Goal: Information Seeking & Learning: Learn about a topic

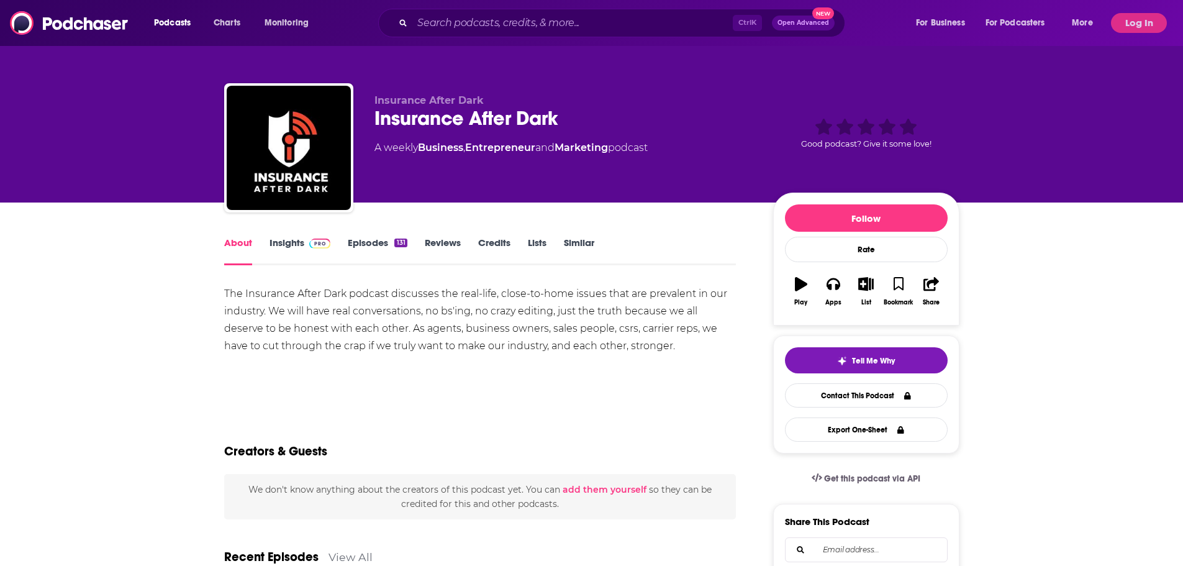
click at [319, 248] on link "Insights" at bounding box center [300, 251] width 61 height 29
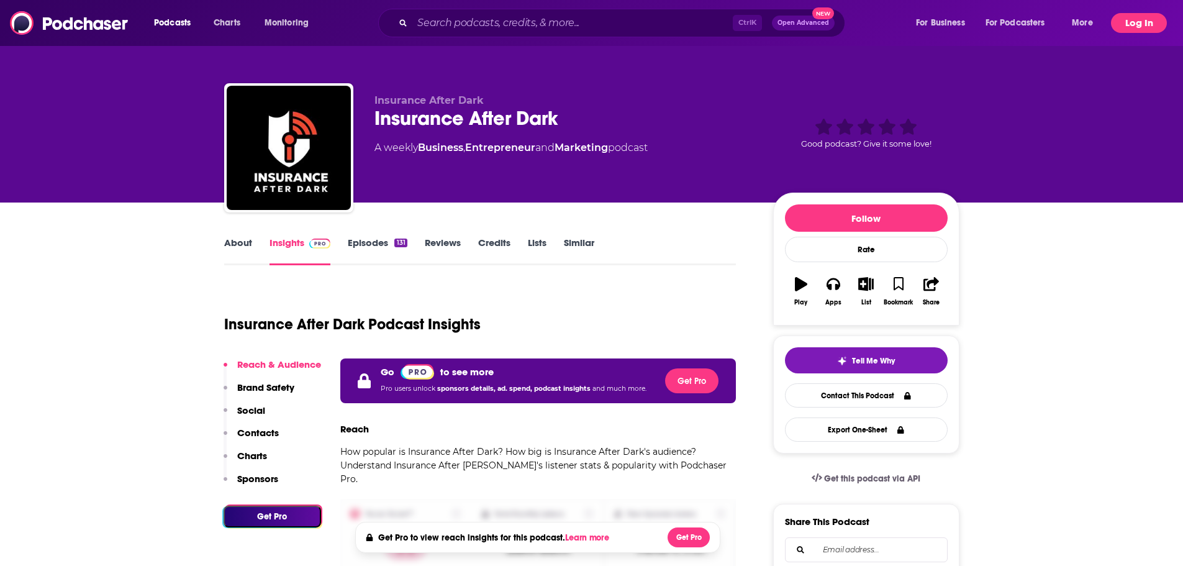
click at [1139, 25] on button "Log In" at bounding box center [1139, 23] width 56 height 20
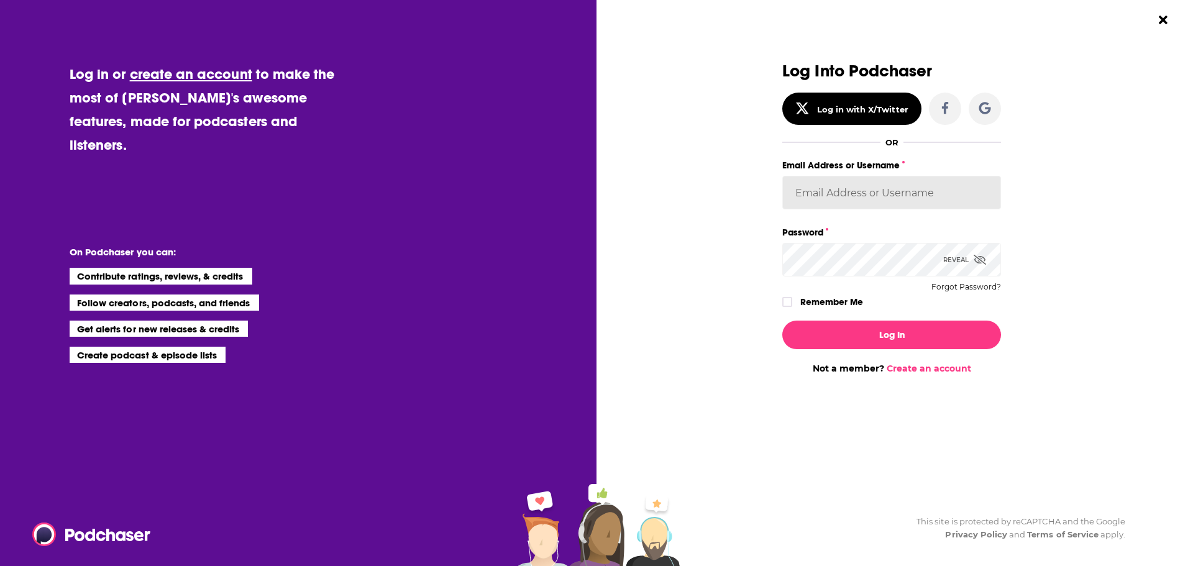
type input "MattieVG"
click at [851, 184] on input "MattieVG" at bounding box center [891, 193] width 219 height 34
click at [709, 258] on div "Dialog" at bounding box center [672, 218] width 219 height 312
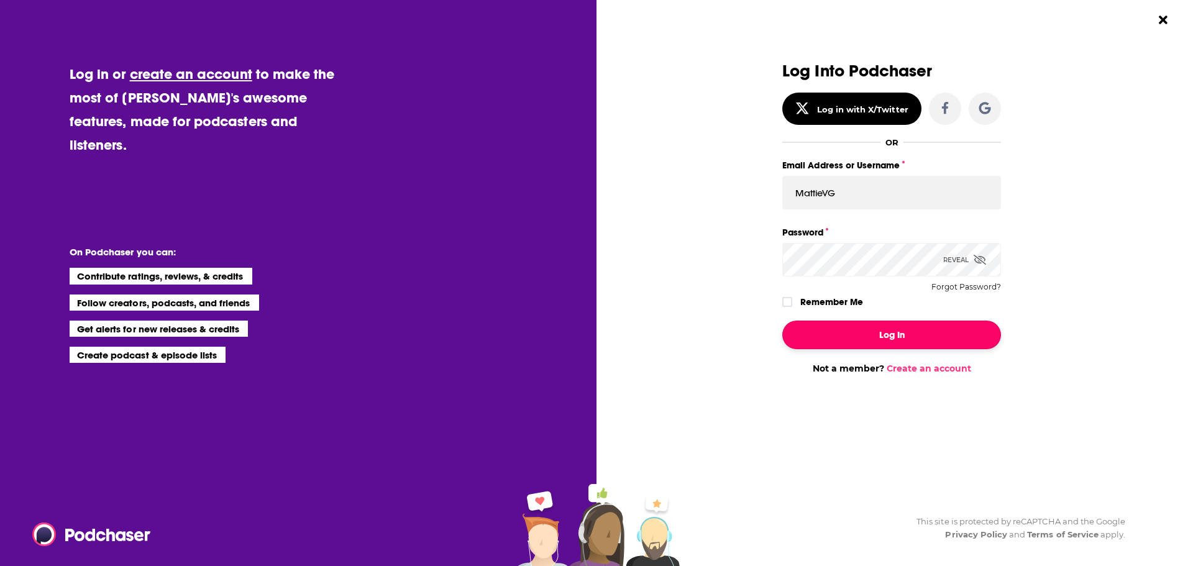
click at [906, 342] on button "Log In" at bounding box center [891, 335] width 219 height 29
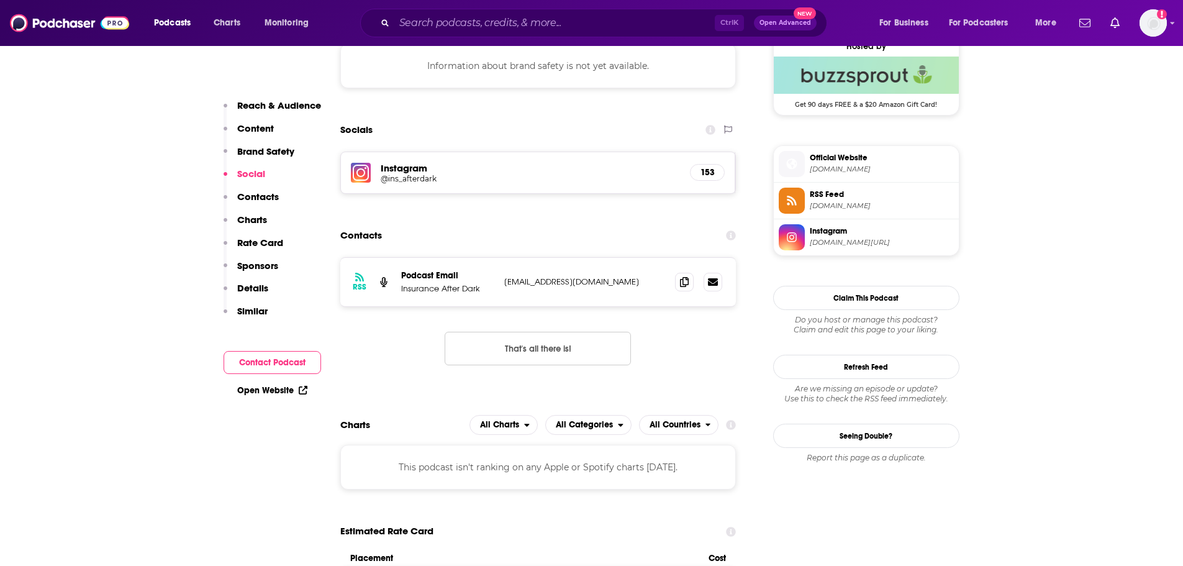
scroll to position [932, 0]
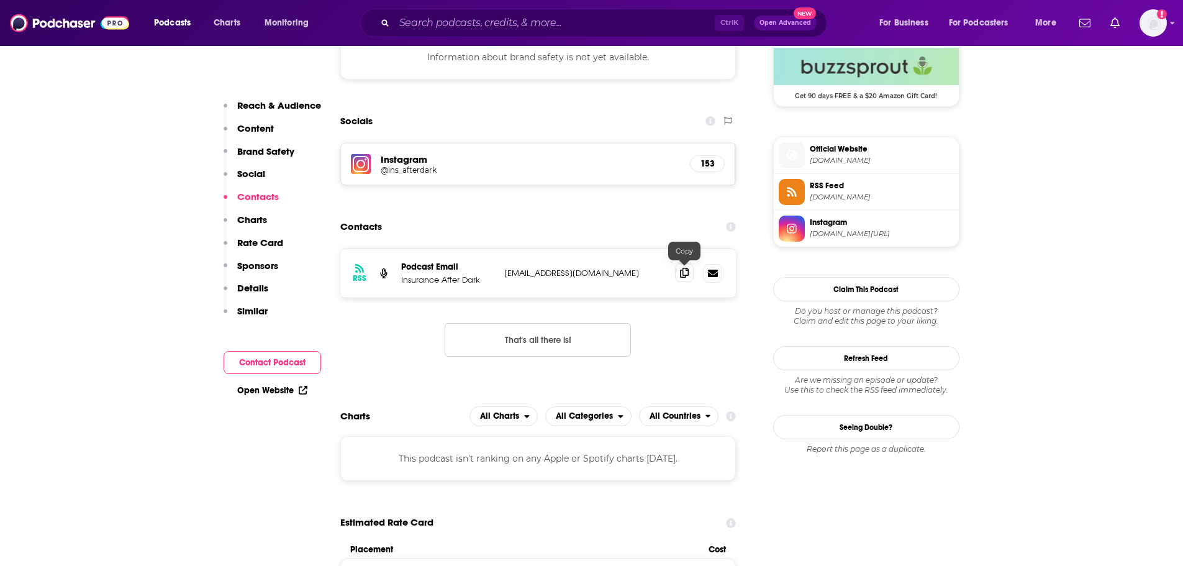
click at [686, 275] on icon at bounding box center [684, 273] width 9 height 10
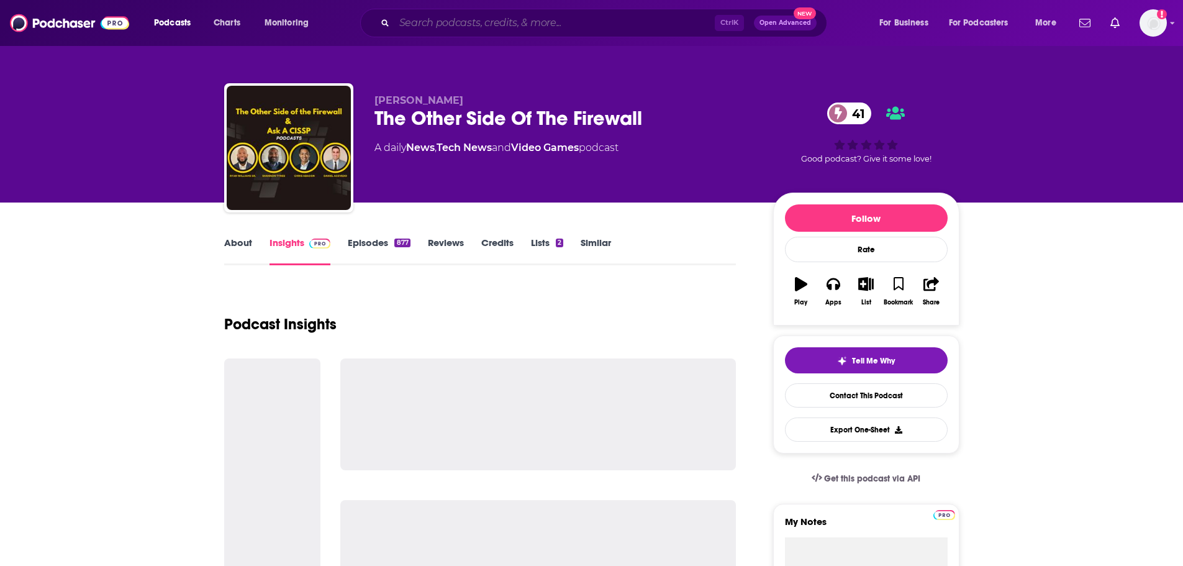
click at [463, 23] on input "Search podcasts, credits, & more..." at bounding box center [554, 23] width 321 height 20
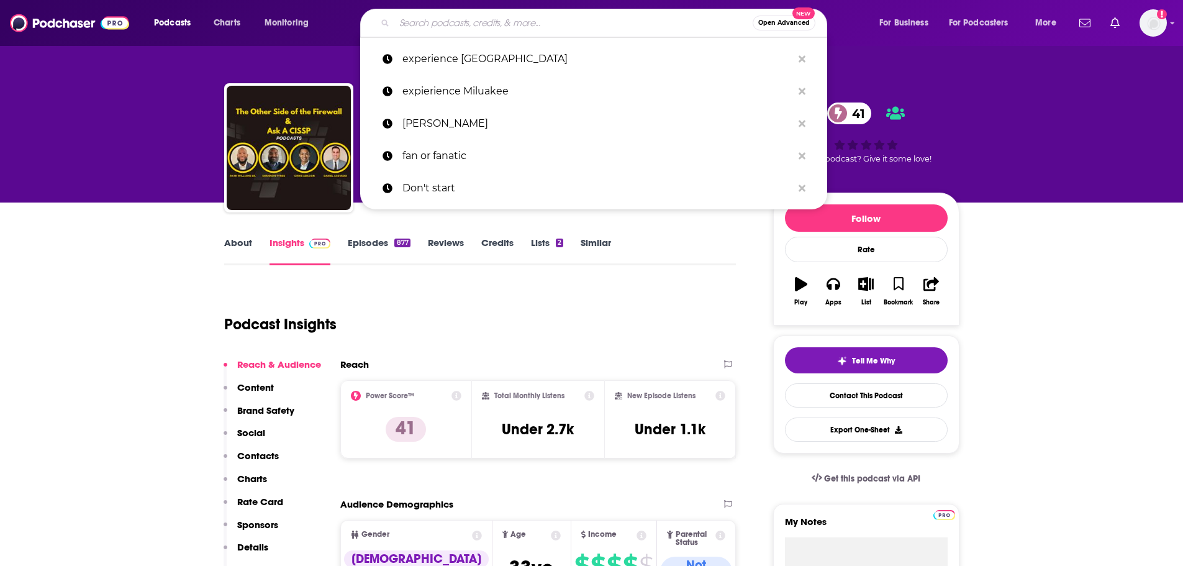
paste input "Insurance Journal "On Point" Peter van Aartrijk"
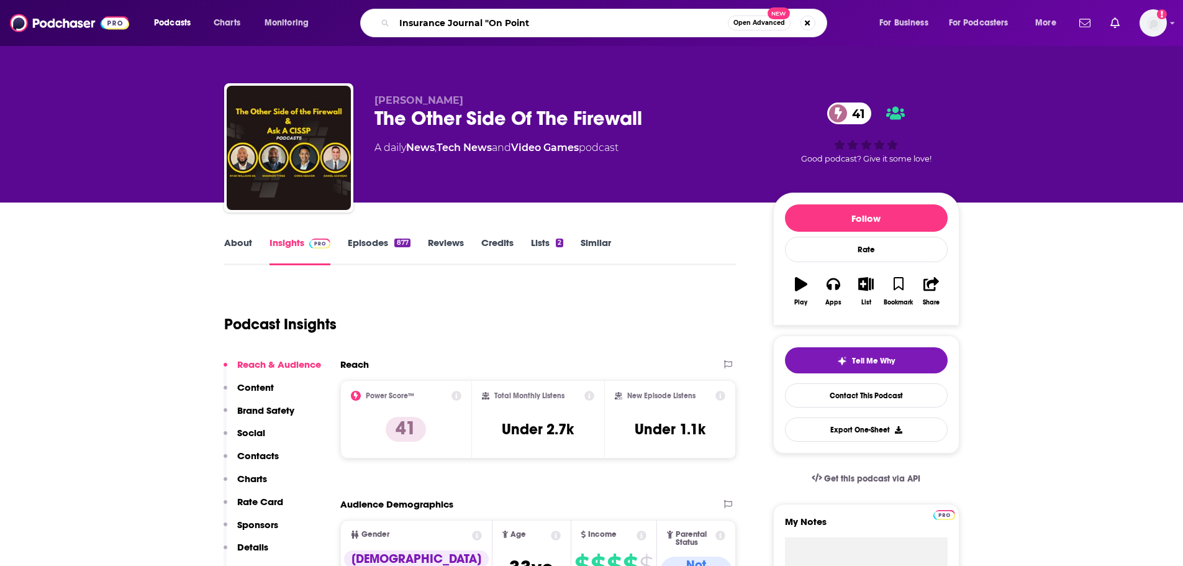
type input "Insurance Journal "On Point""
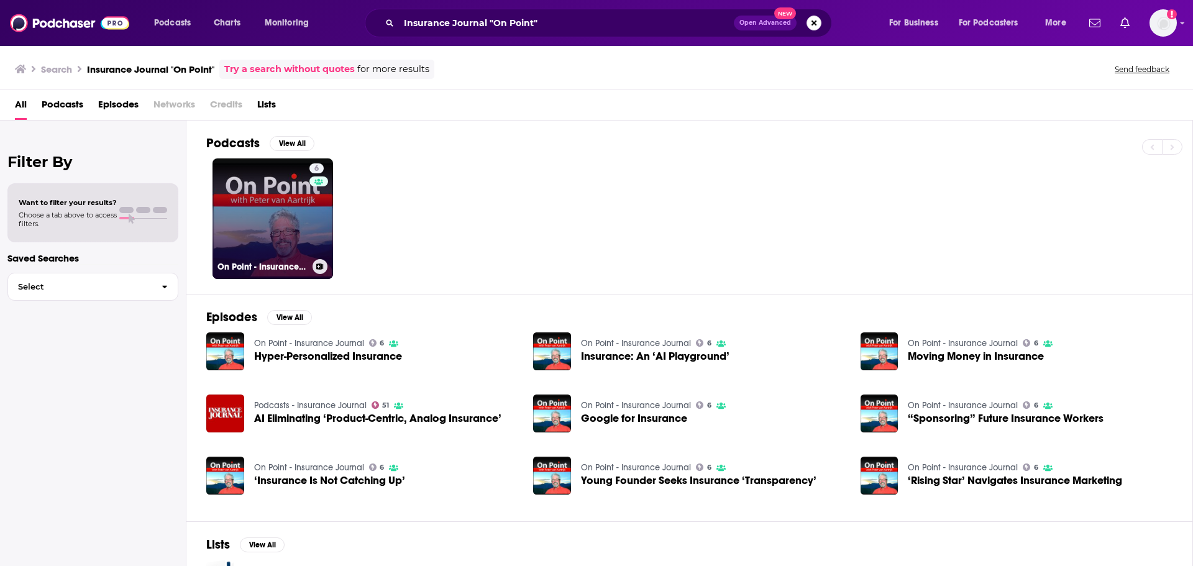
click at [299, 203] on link "6 On Point - Insurance Journal" at bounding box center [272, 218] width 121 height 121
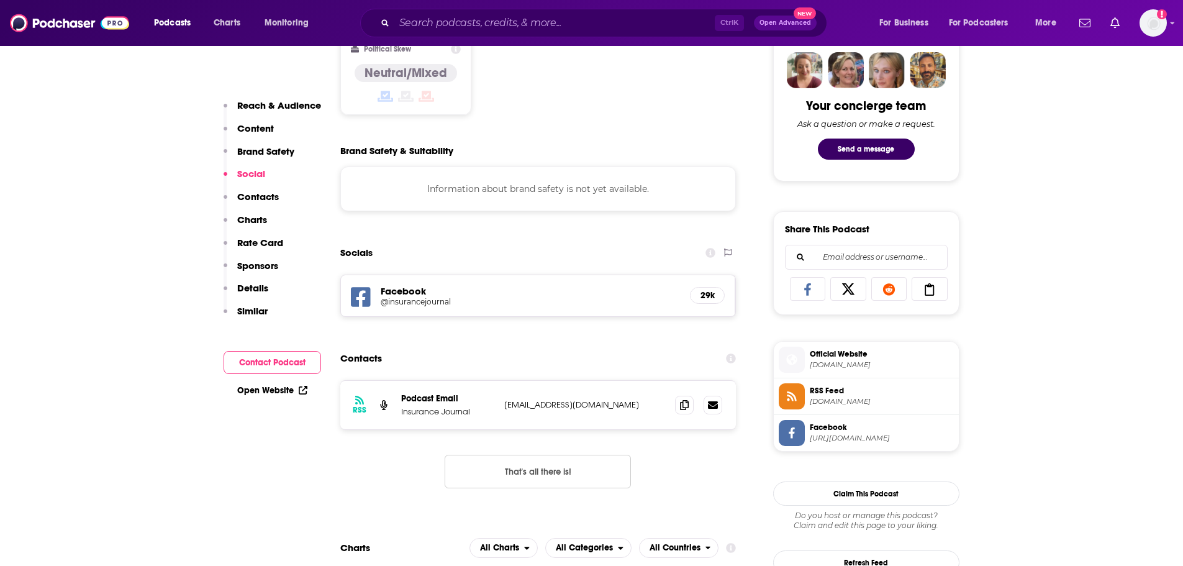
scroll to position [683, 0]
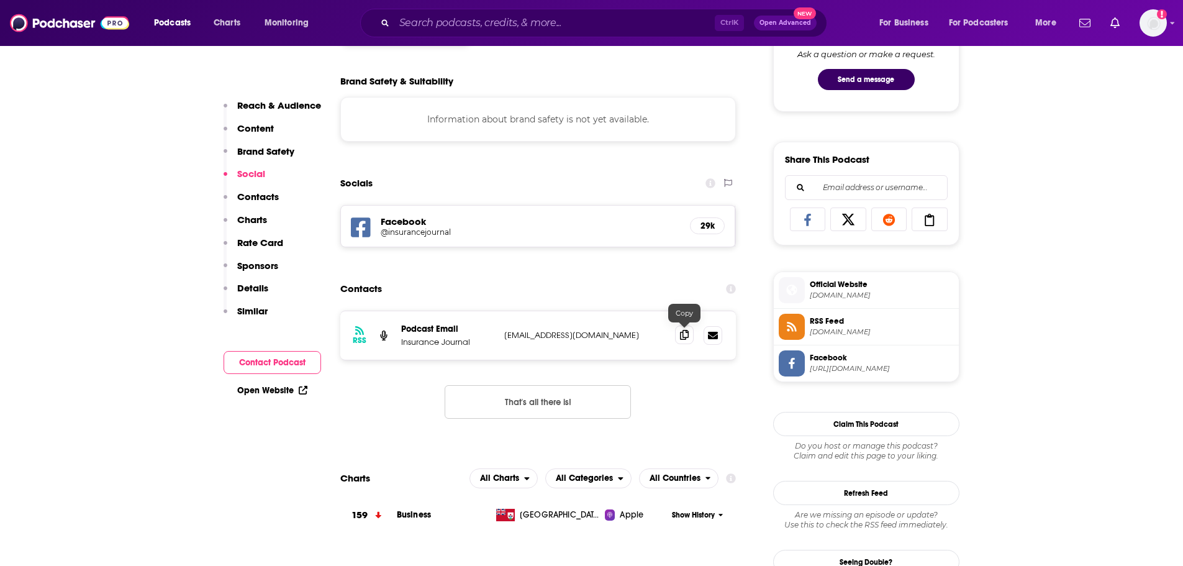
click at [685, 335] on icon at bounding box center [684, 335] width 9 height 10
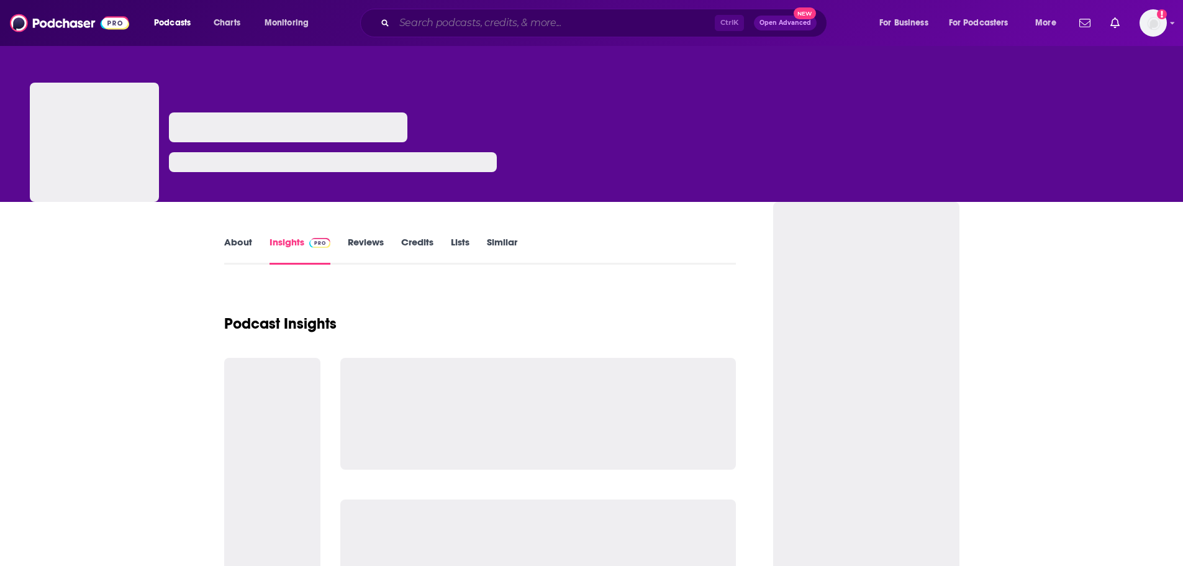
click at [485, 20] on input "Search podcasts, credits, & more..." at bounding box center [554, 23] width 321 height 20
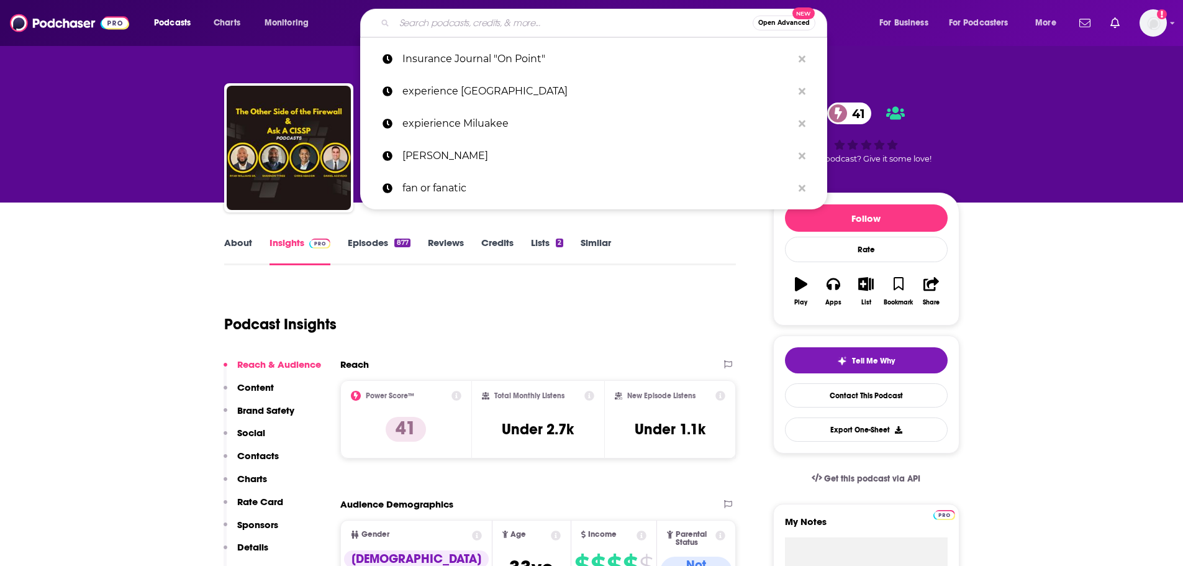
paste input "PremiumBytes Podcast"
type input "PremiumBytes Podcast"
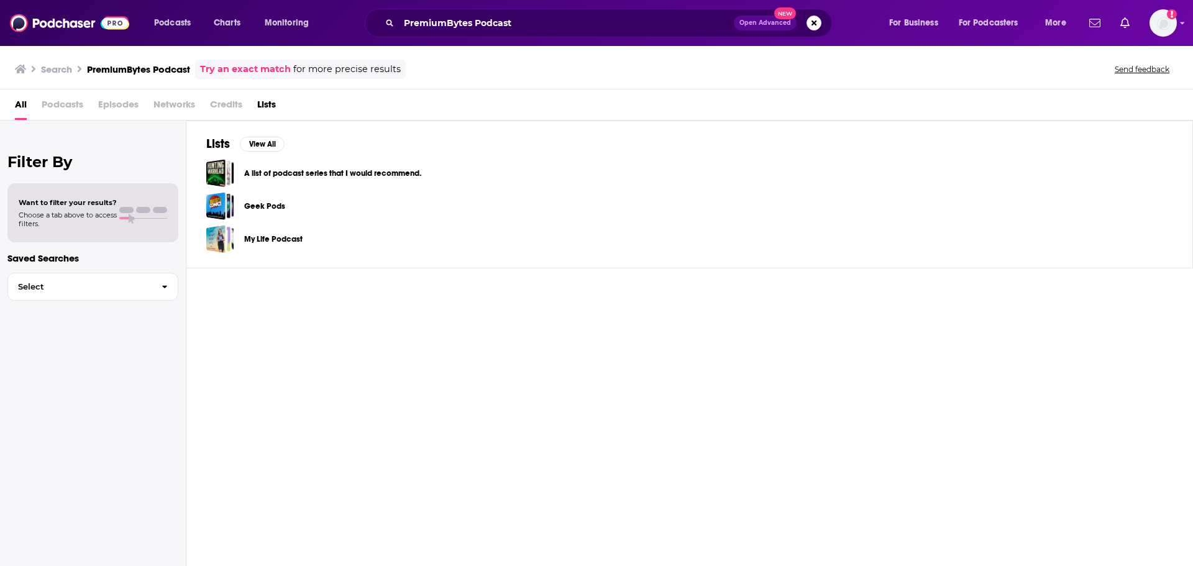
click at [76, 103] on span "Podcasts" at bounding box center [63, 106] width 42 height 25
click at [54, 104] on span "Podcasts" at bounding box center [63, 106] width 42 height 25
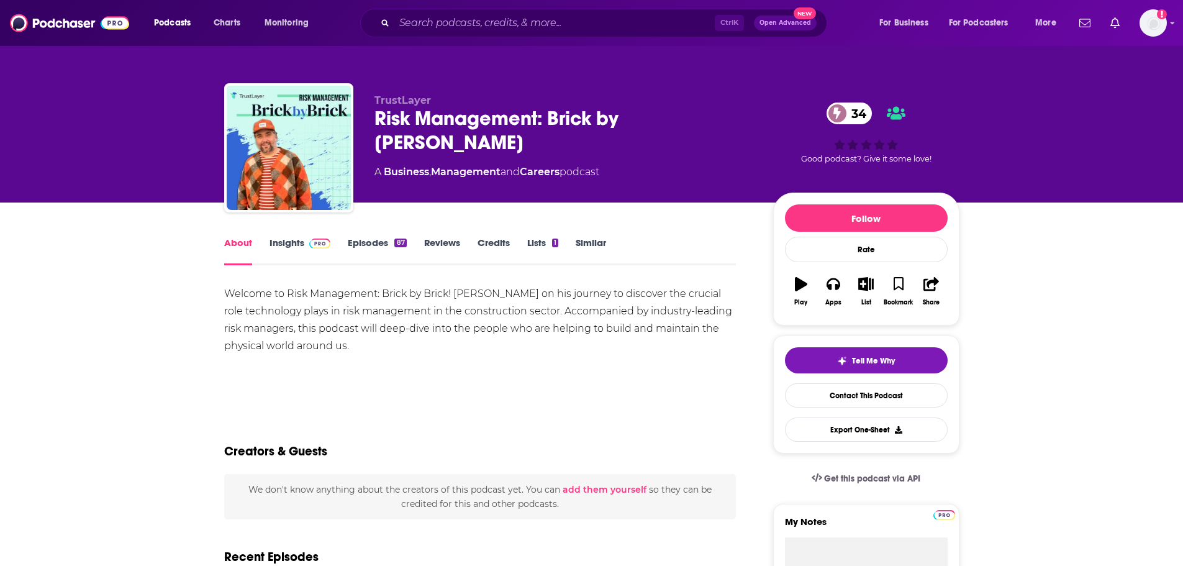
click at [308, 250] on link "Insights" at bounding box center [300, 251] width 61 height 29
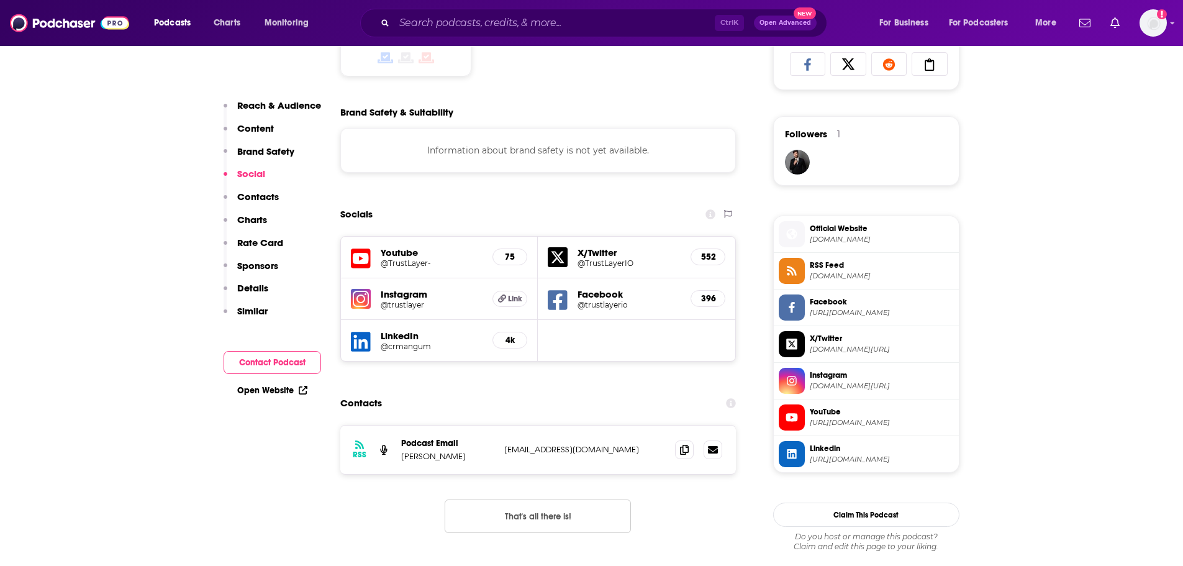
scroll to position [932, 0]
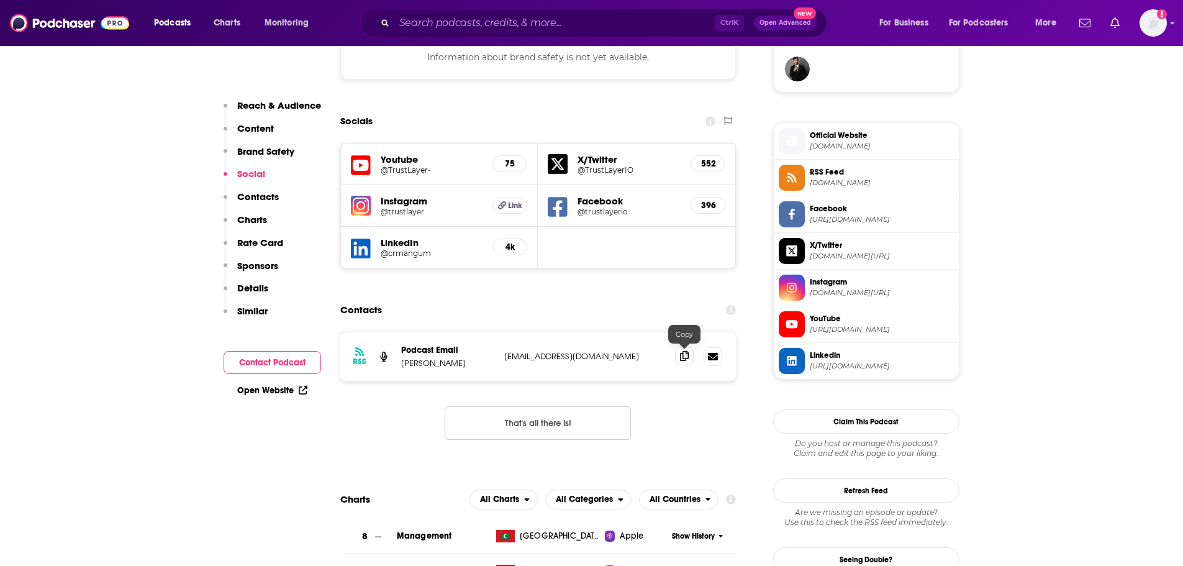
click at [684, 356] on icon at bounding box center [684, 356] width 9 height 10
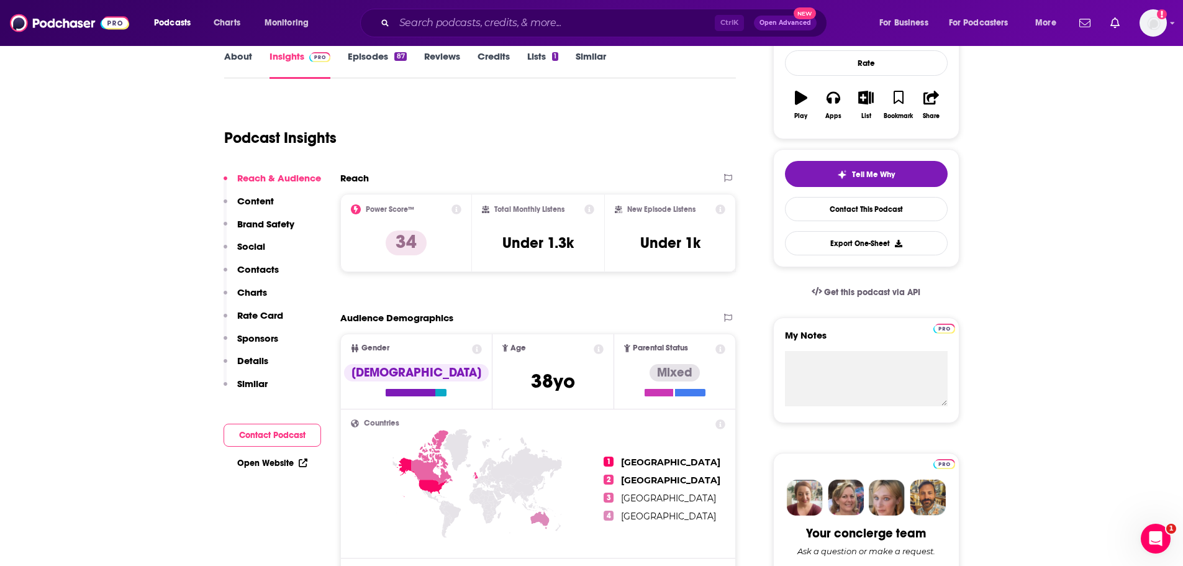
scroll to position [0, 0]
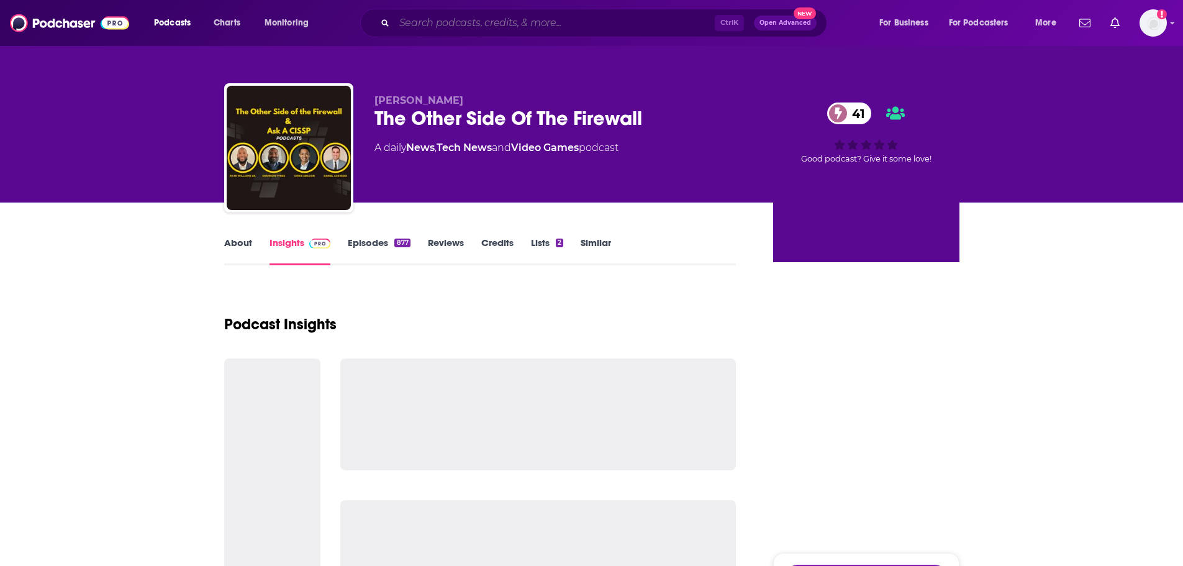
click at [498, 16] on input "Search podcasts, credits, & more..." at bounding box center [554, 23] width 321 height 20
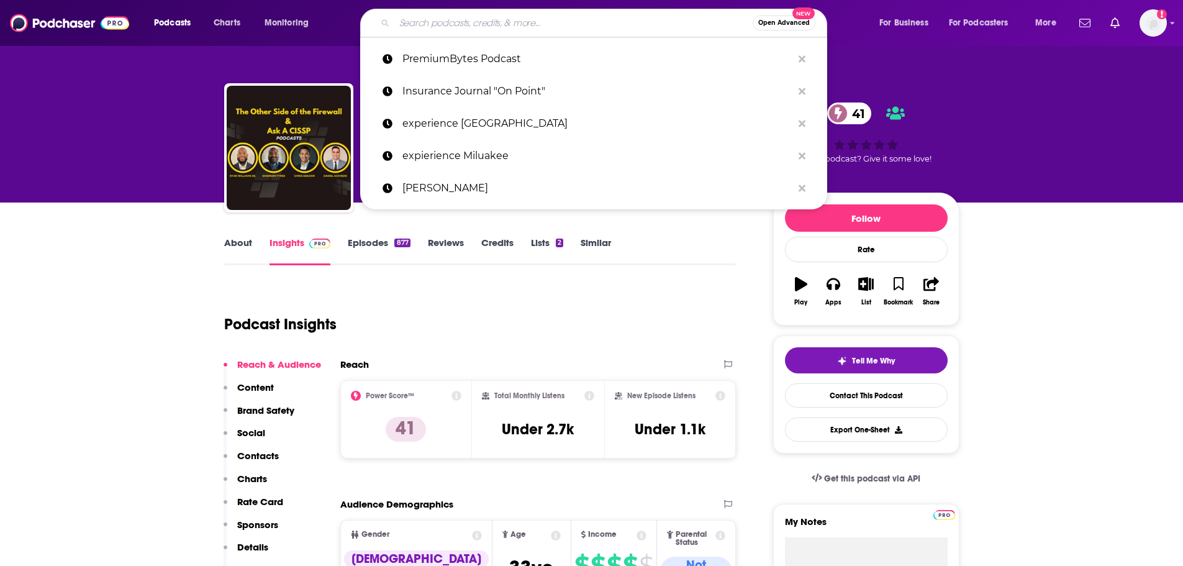
paste input "The Insurance Podcast"
type input "The Insurance Podcast"
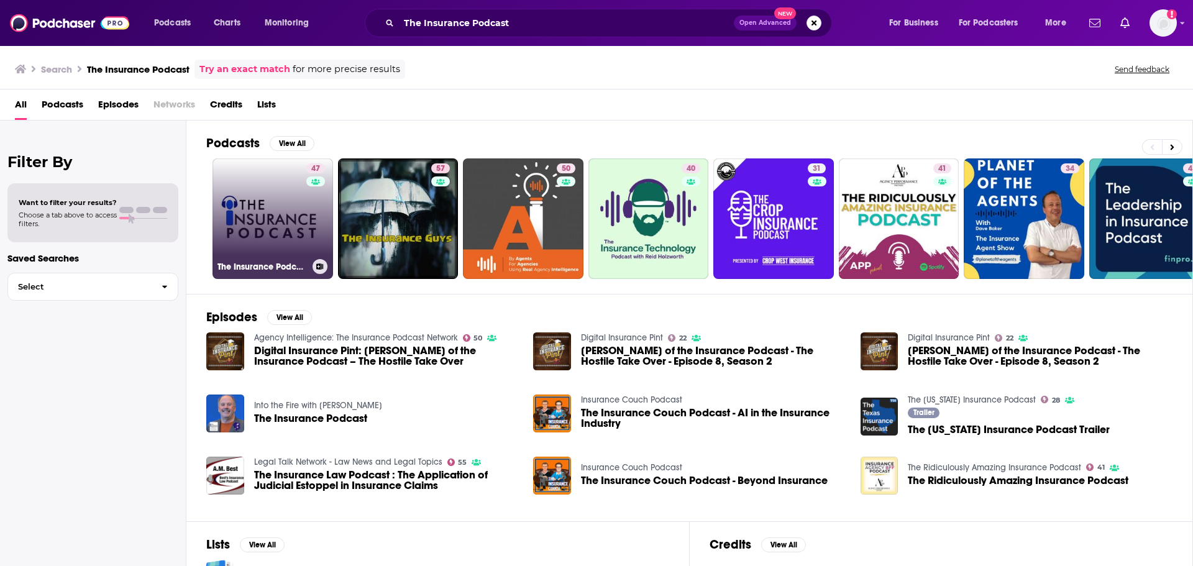
click at [286, 221] on link "47 The Insurance Podcast" at bounding box center [272, 218] width 121 height 121
